Goal: Transaction & Acquisition: Purchase product/service

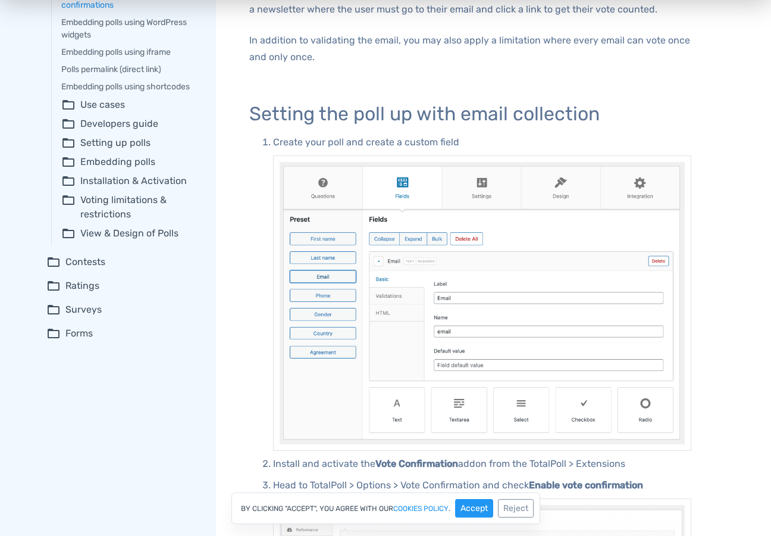
scroll to position [297, 0]
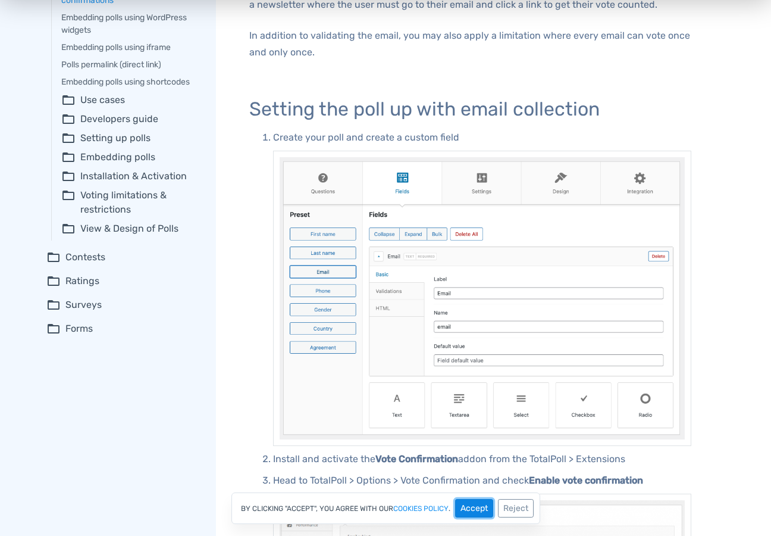
click at [477, 512] on button "Accept" at bounding box center [474, 508] width 38 height 18
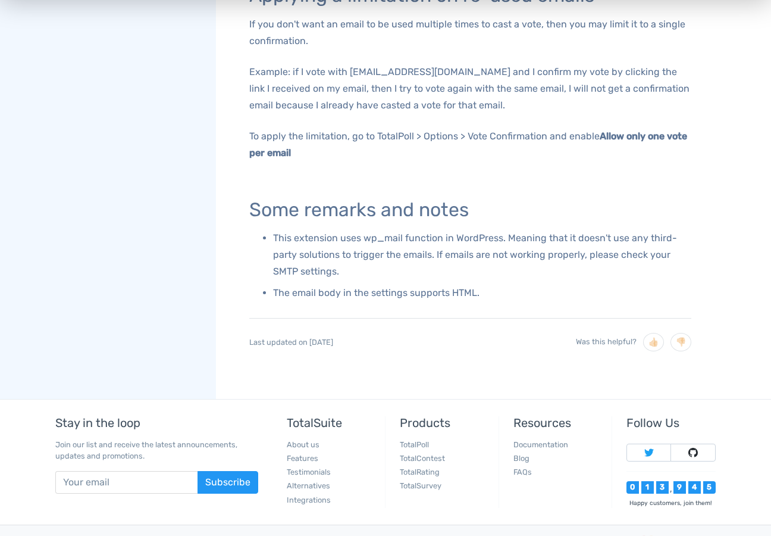
scroll to position [1182, 0]
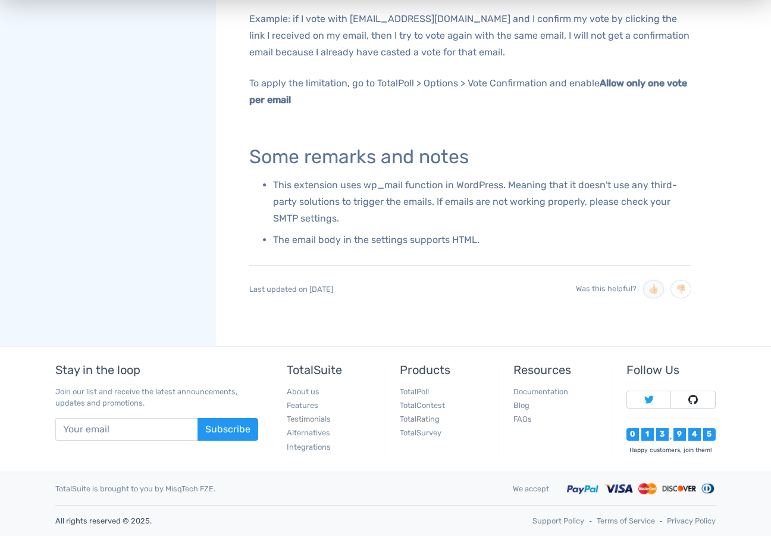
click at [655, 289] on button "👍🏻" at bounding box center [653, 289] width 21 height 18
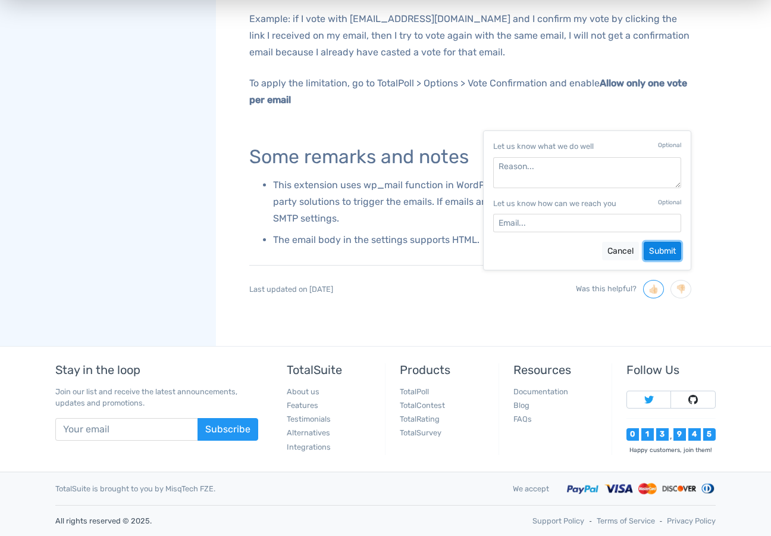
click at [667, 248] on button "Submit" at bounding box center [662, 251] width 37 height 18
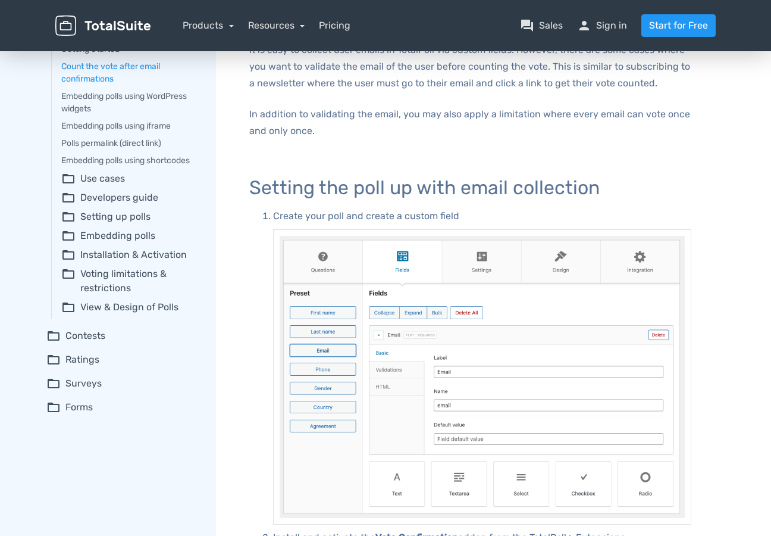
scroll to position [0, 0]
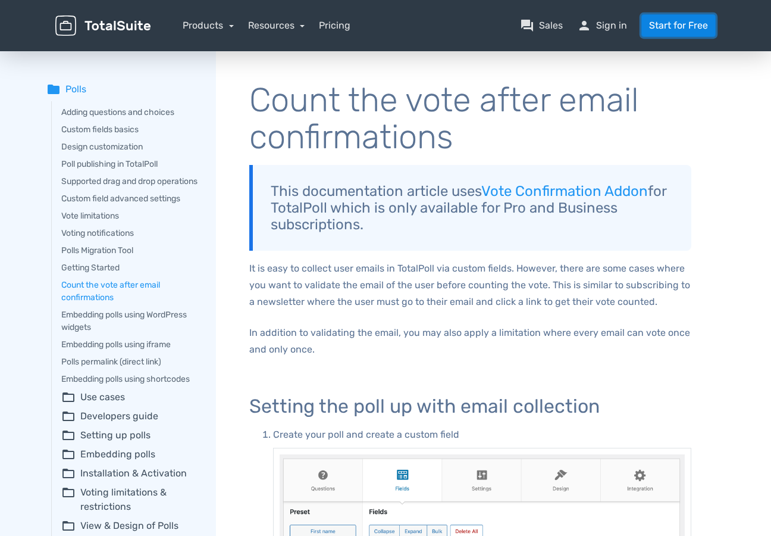
click at [681, 23] on link "Start for Free" at bounding box center [679, 25] width 74 height 23
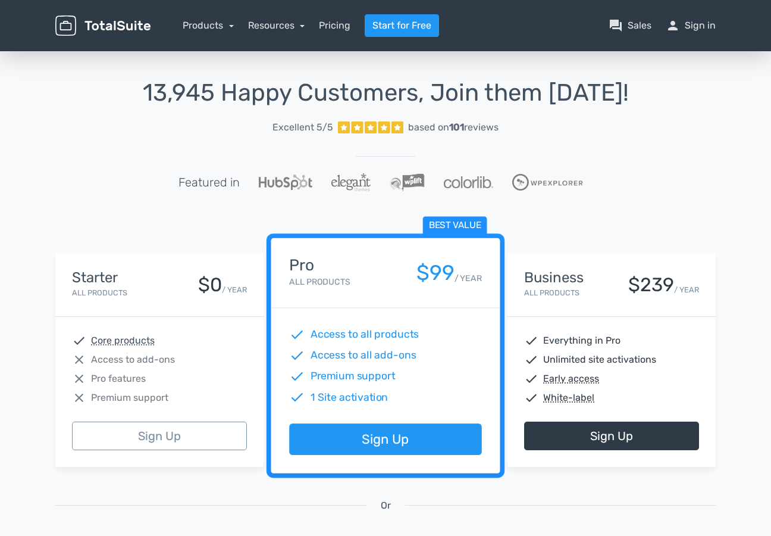
click at [367, 311] on div "check Access to all products check Access to all add-ons check Premium support …" at bounding box center [385, 365] width 229 height 115
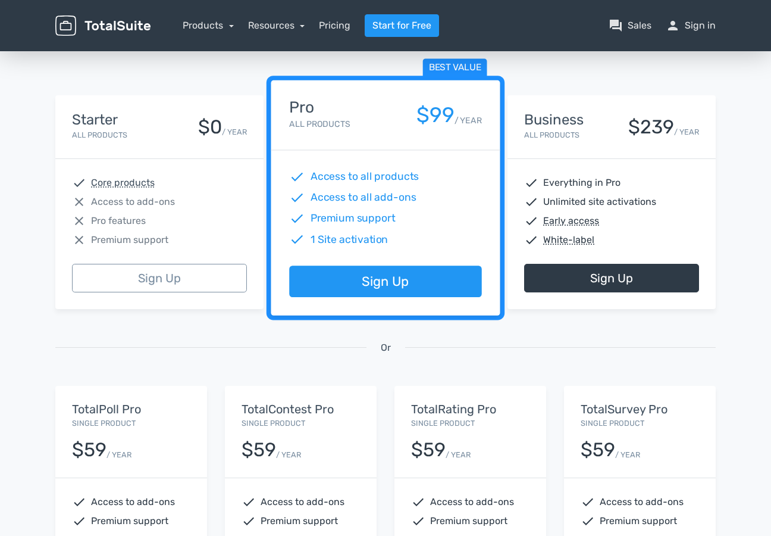
scroll to position [278, 0]
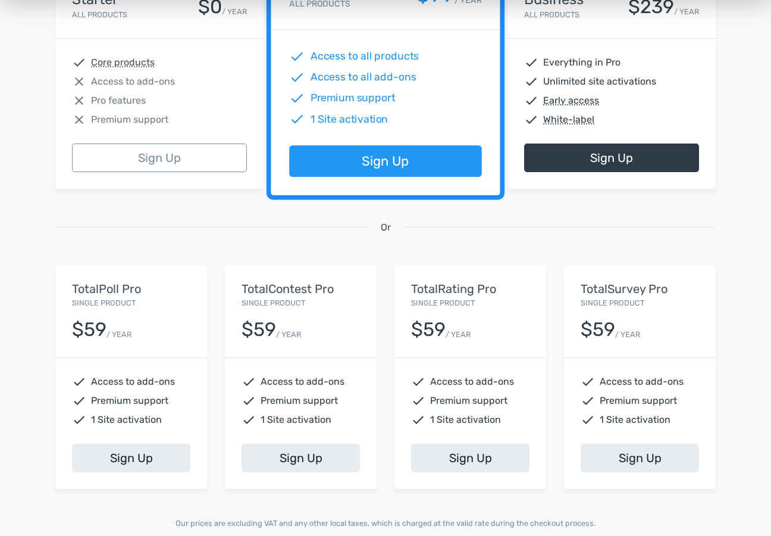
click at [96, 290] on h5 "TotalPoll Pro" at bounding box center [131, 288] width 118 height 13
click at [137, 315] on div "$59 / YEAR" at bounding box center [131, 325] width 118 height 30
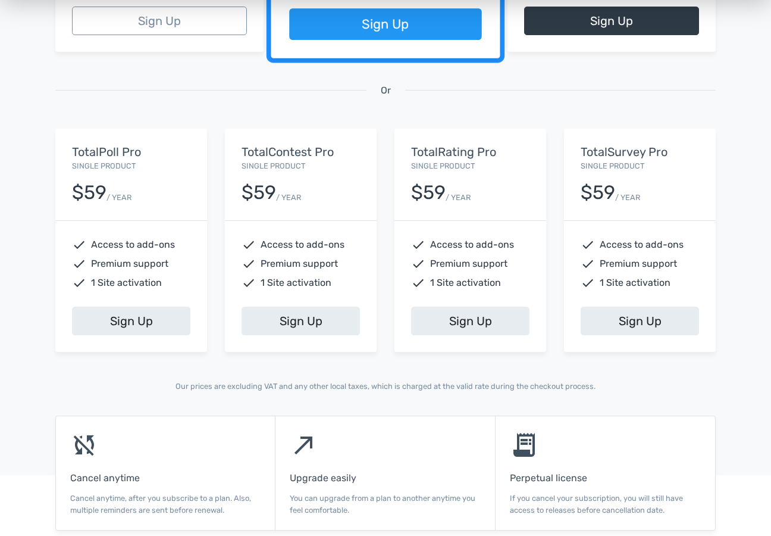
scroll to position [433, 0]
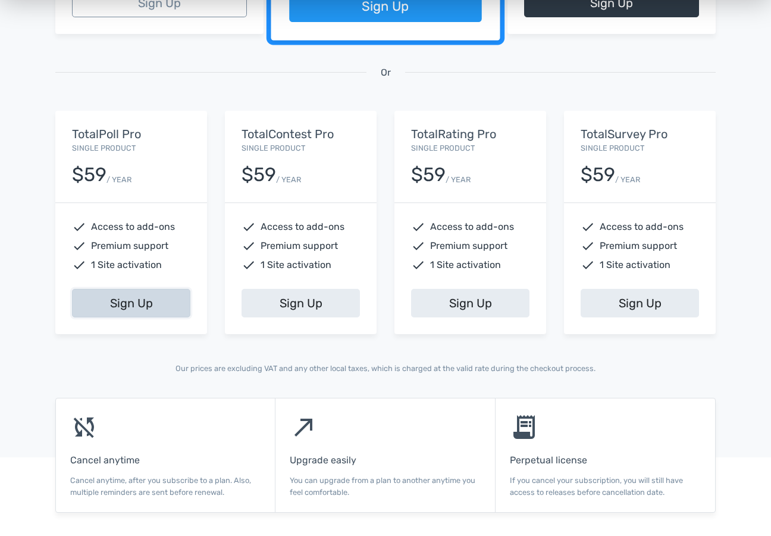
click at [148, 314] on link "Sign Up" at bounding box center [131, 303] width 118 height 29
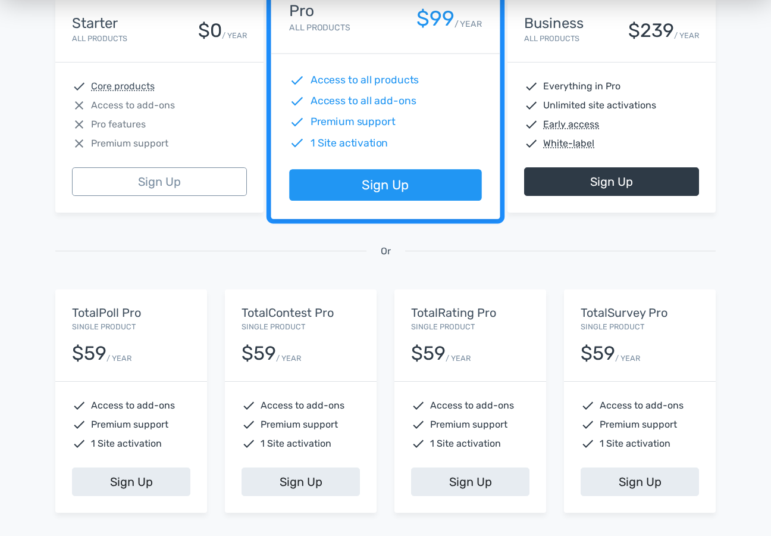
scroll to position [320, 0]
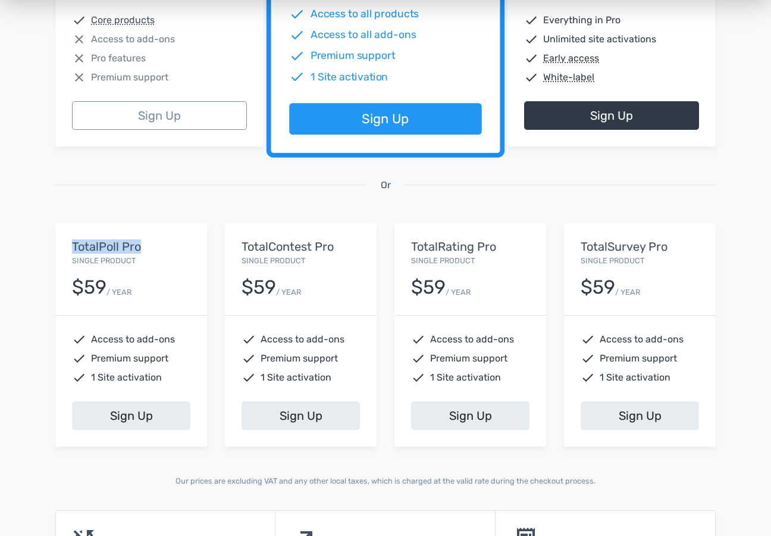
drag, startPoint x: 155, startPoint y: 250, endPoint x: 67, endPoint y: 247, distance: 87.5
click at [67, 247] on div "TotalPoll Pro Single Product $59 / YEAR" at bounding box center [131, 269] width 152 height 92
copy h5 "TotalPoll Pro"
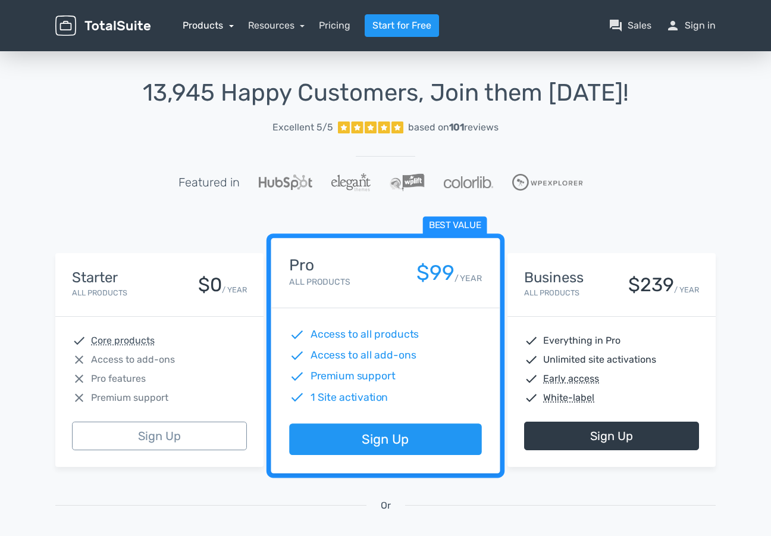
click at [203, 24] on link "Products" at bounding box center [208, 25] width 51 height 11
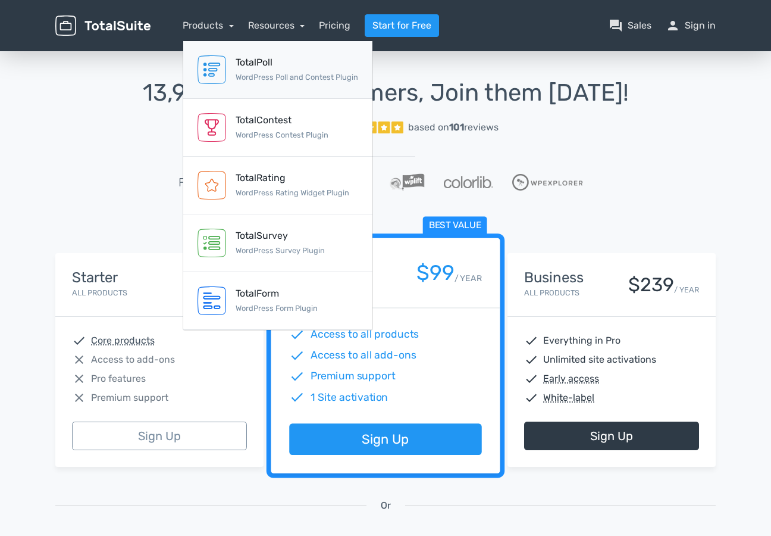
click at [276, 76] on small "WordPress Poll and Contest Plugin" at bounding box center [297, 77] width 123 height 9
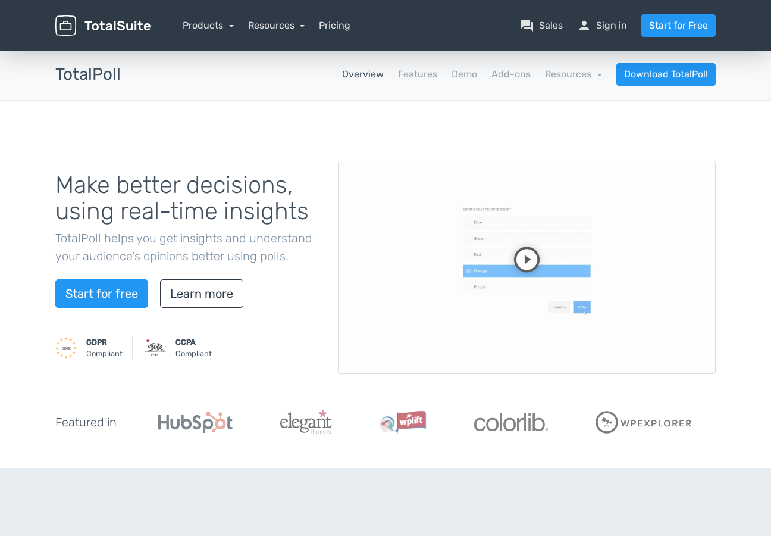
click at [524, 267] on video at bounding box center [527, 267] width 378 height 213
click at [684, 339] on video at bounding box center [527, 267] width 378 height 213
click at [210, 300] on link "Learn more" at bounding box center [201, 293] width 83 height 29
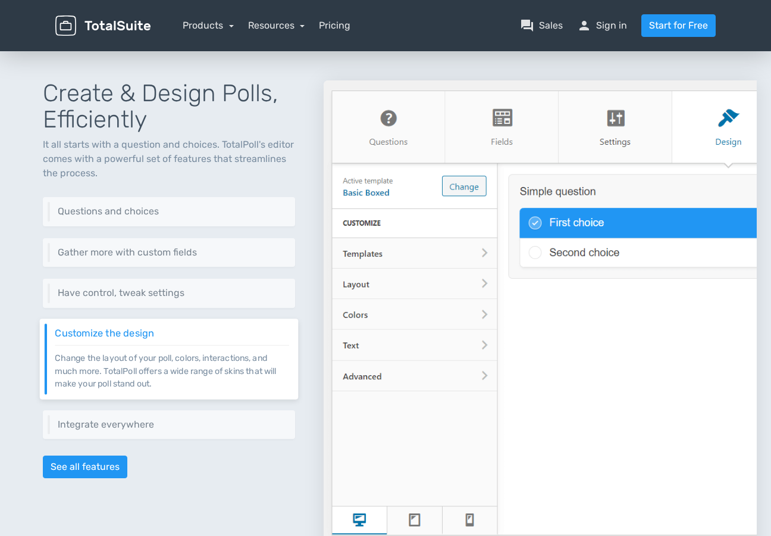
scroll to position [472, 0]
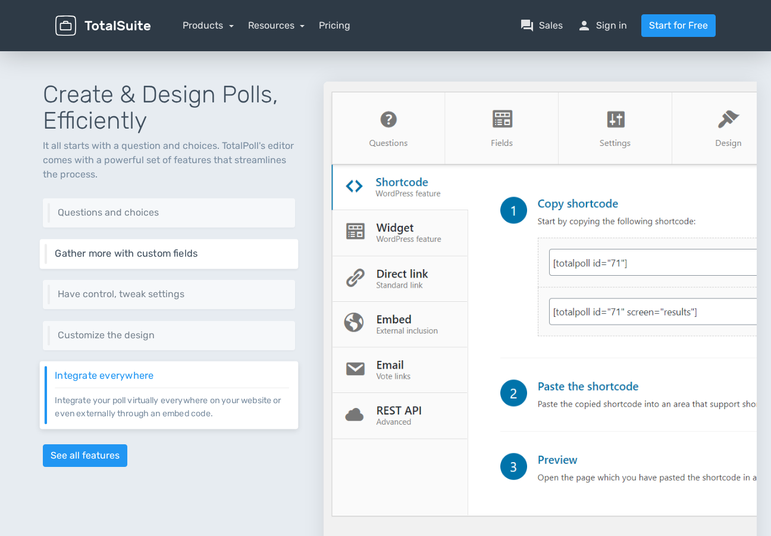
click at [177, 259] on p "Add custom fields to gather more information about the voter. TotalPoll support…" at bounding box center [172, 259] width 235 height 1
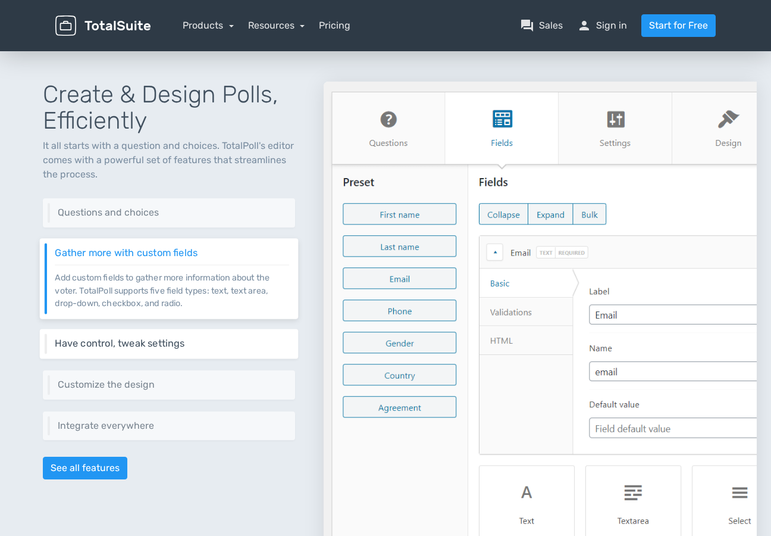
click at [156, 341] on h6 "Have control, tweak settings" at bounding box center [172, 343] width 235 height 11
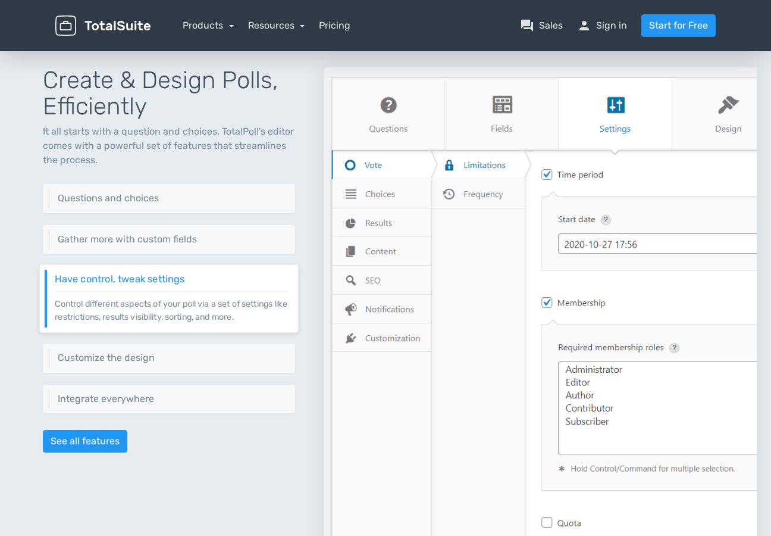
scroll to position [501, 0]
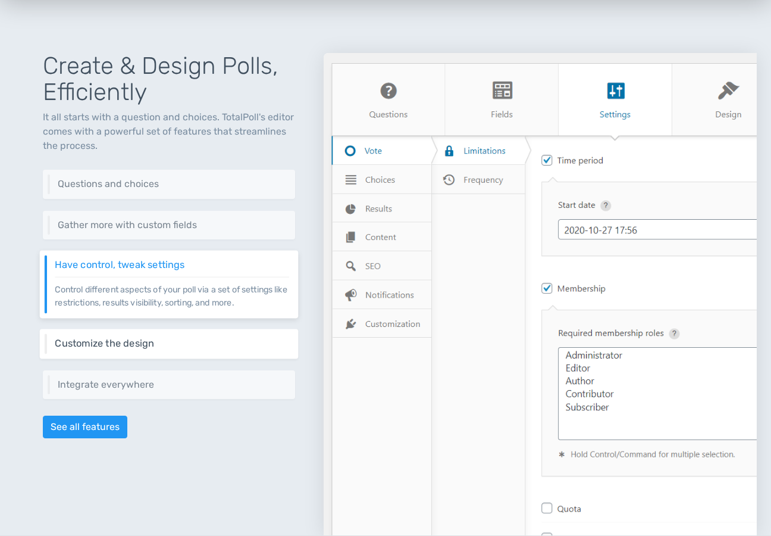
click at [158, 346] on h6 "Customize the design" at bounding box center [172, 343] width 235 height 11
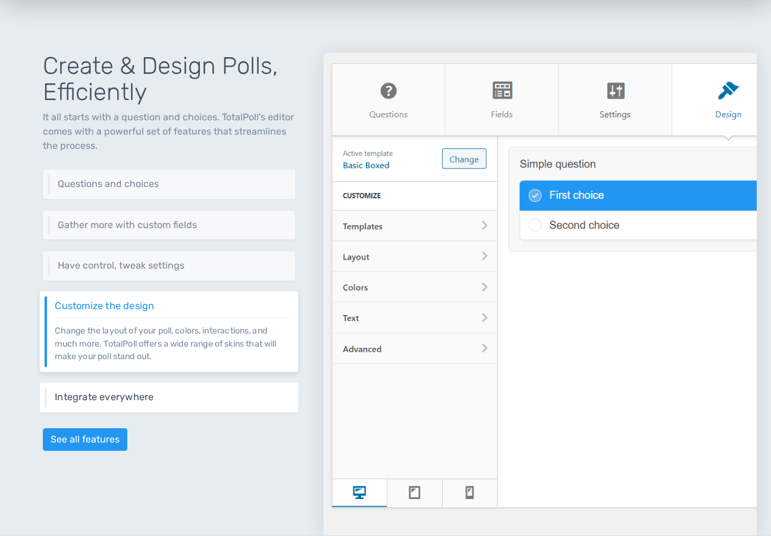
click at [183, 388] on div "Integrate everywhere Integrate your poll virtually everywhere on your website o…" at bounding box center [169, 397] width 259 height 30
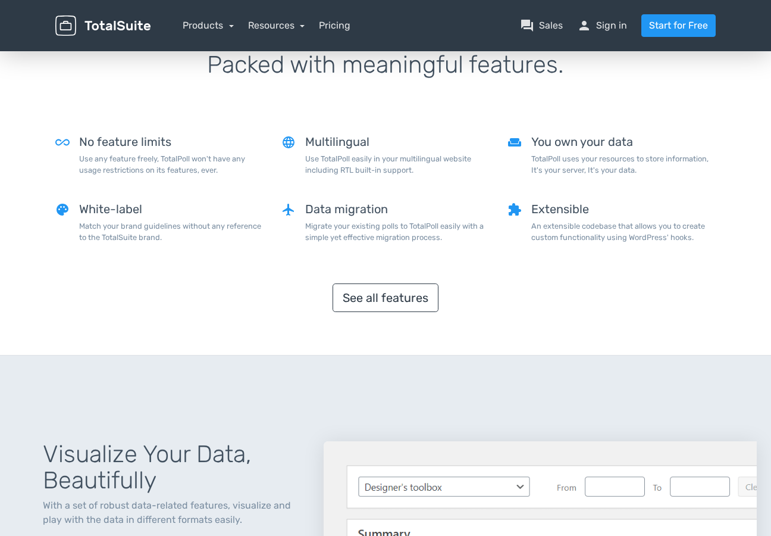
scroll to position [898, 0]
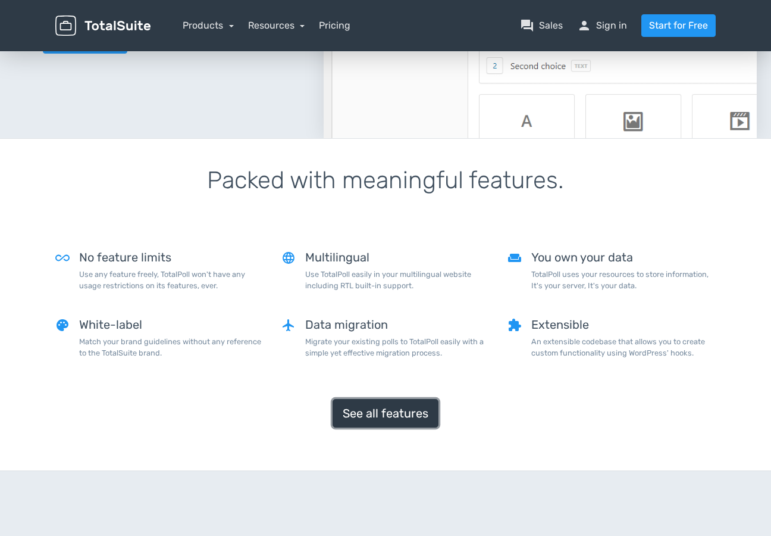
click at [375, 410] on link "See all features" at bounding box center [386, 413] width 106 height 29
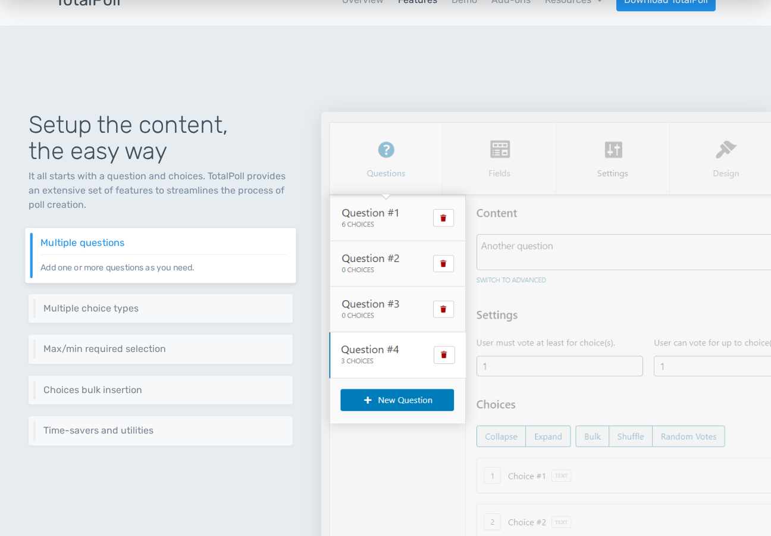
scroll to position [86, 0]
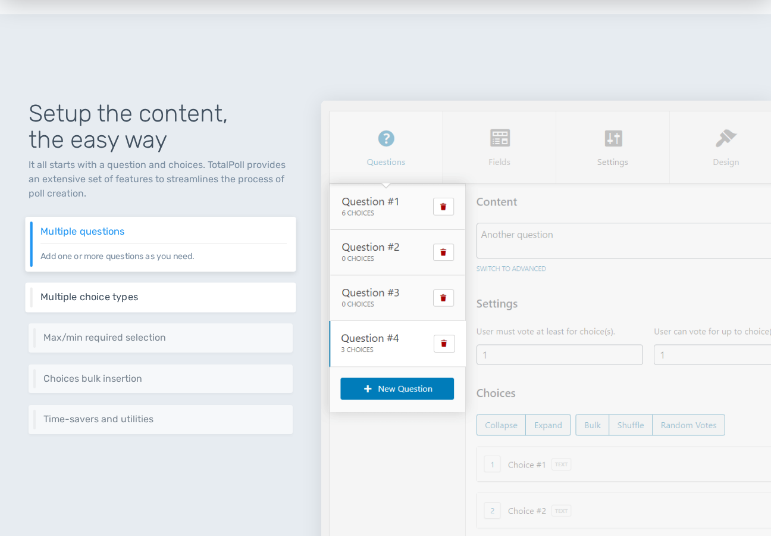
click at [217, 288] on div "Multiple choice types You can have choices as plain text, image, video, audio o…" at bounding box center [160, 297] width 271 height 30
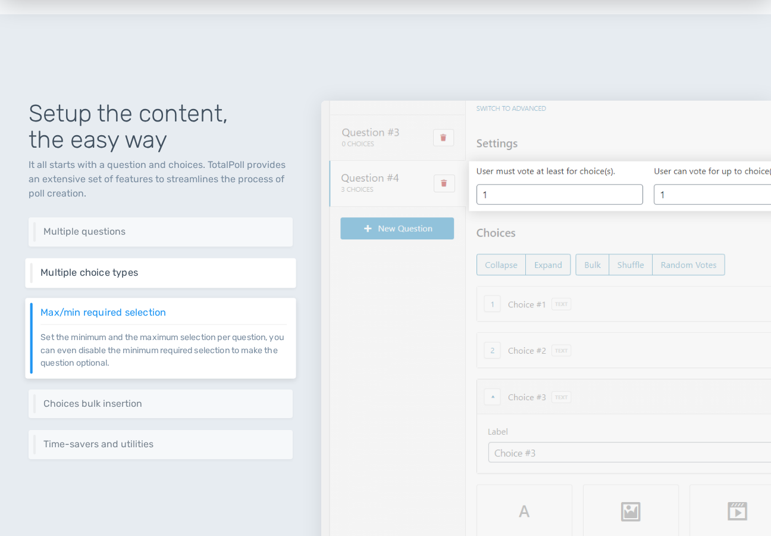
click at [212, 277] on h6 "Multiple choice types" at bounding box center [163, 272] width 246 height 11
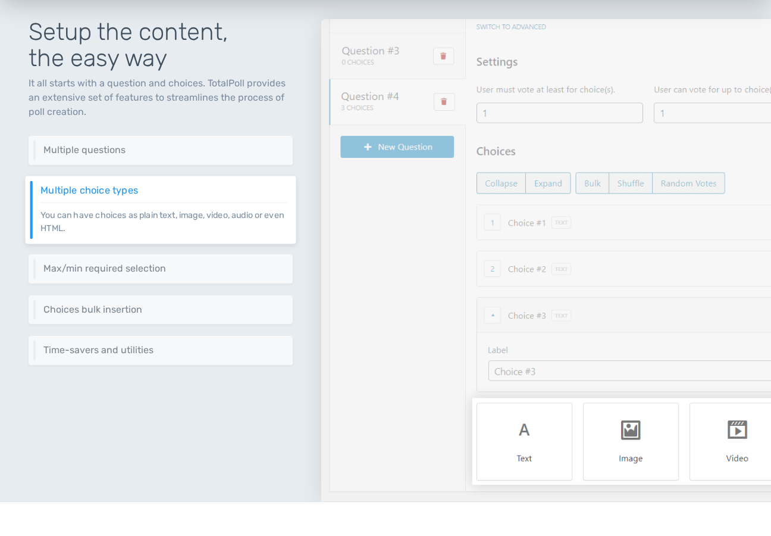
scroll to position [173, 0]
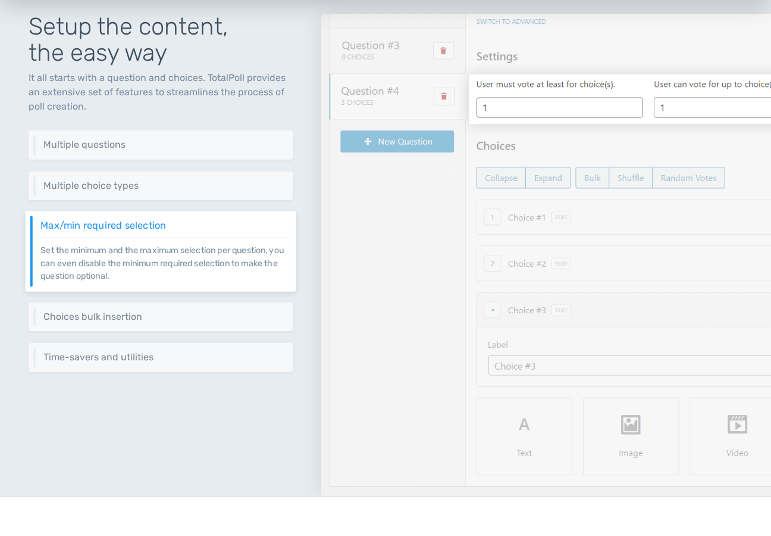
click at [221, 261] on p "Set the minimum and the maximum selection per question, you can even disable th…" at bounding box center [163, 259] width 246 height 45
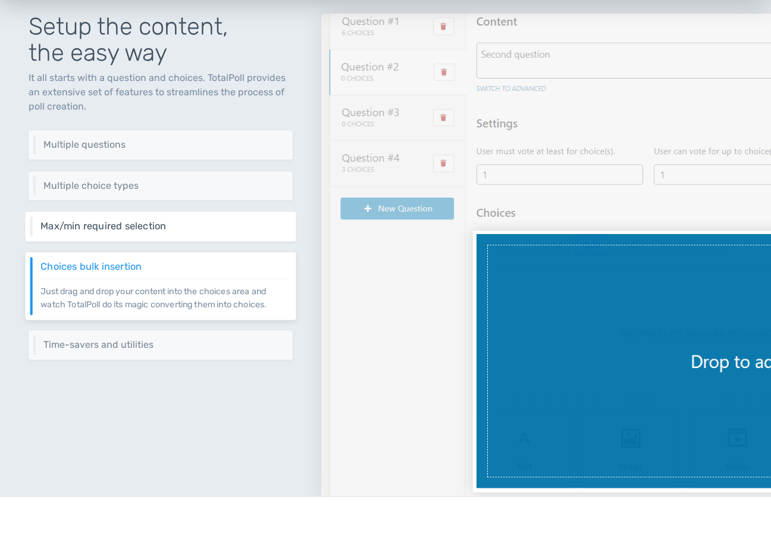
click at [257, 229] on h6 "Max/min required selection" at bounding box center [163, 226] width 246 height 11
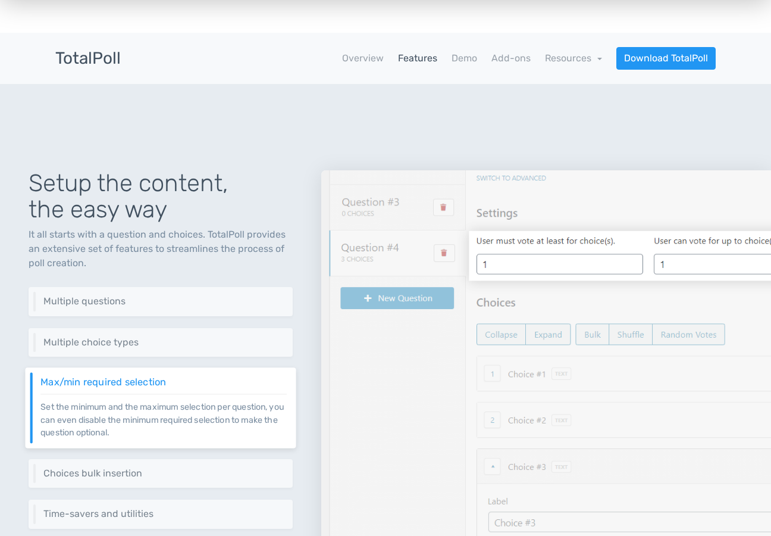
scroll to position [0, 0]
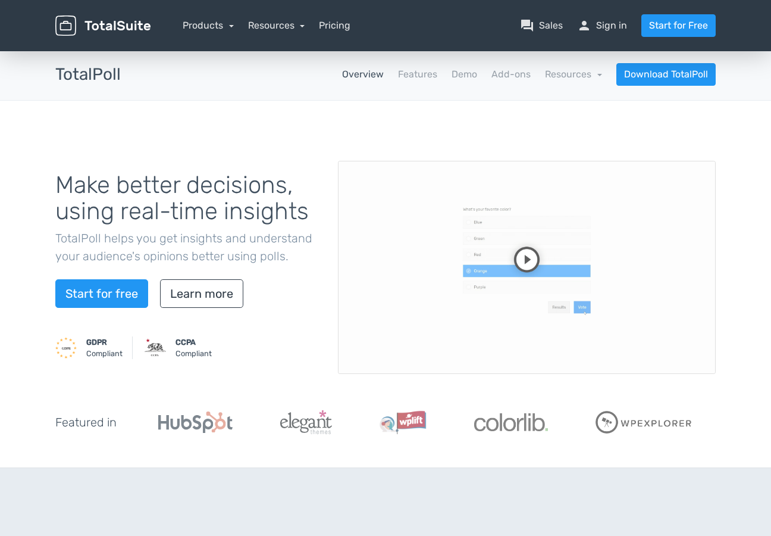
click at [124, 30] on img at bounding box center [102, 25] width 95 height 21
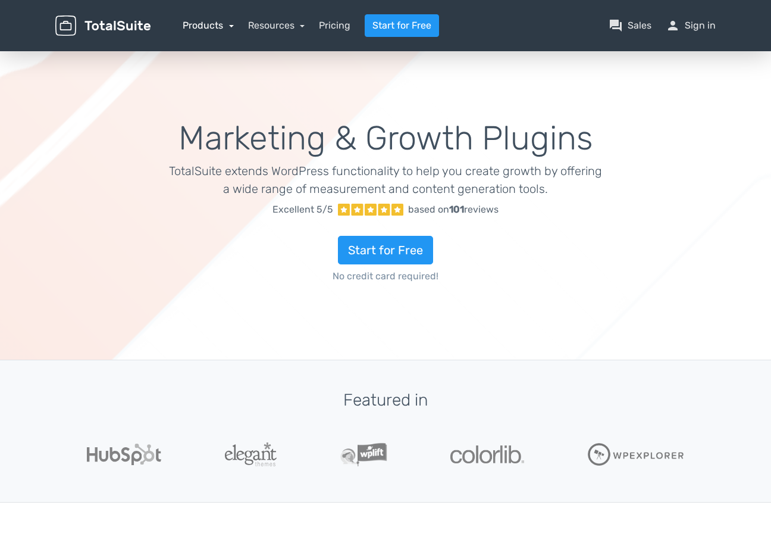
click at [198, 23] on link "Products" at bounding box center [208, 25] width 51 height 11
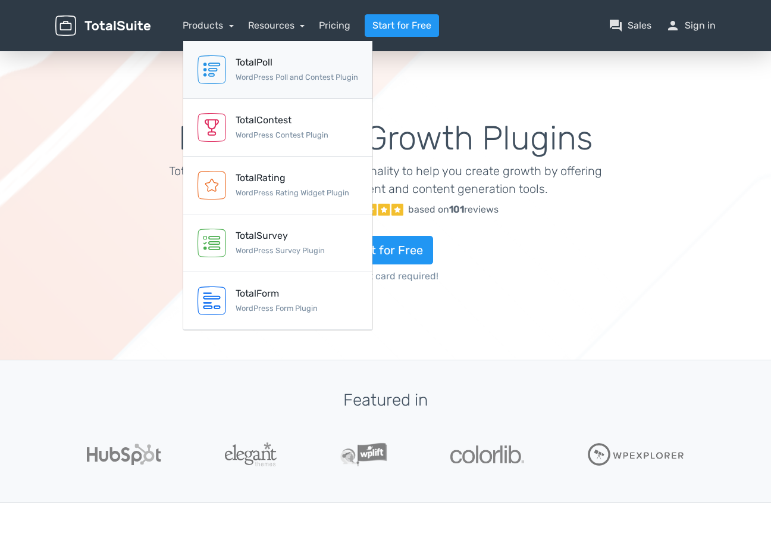
click at [245, 68] on div "TotalPoll" at bounding box center [297, 62] width 123 height 14
